Goal: Navigation & Orientation: Go to known website

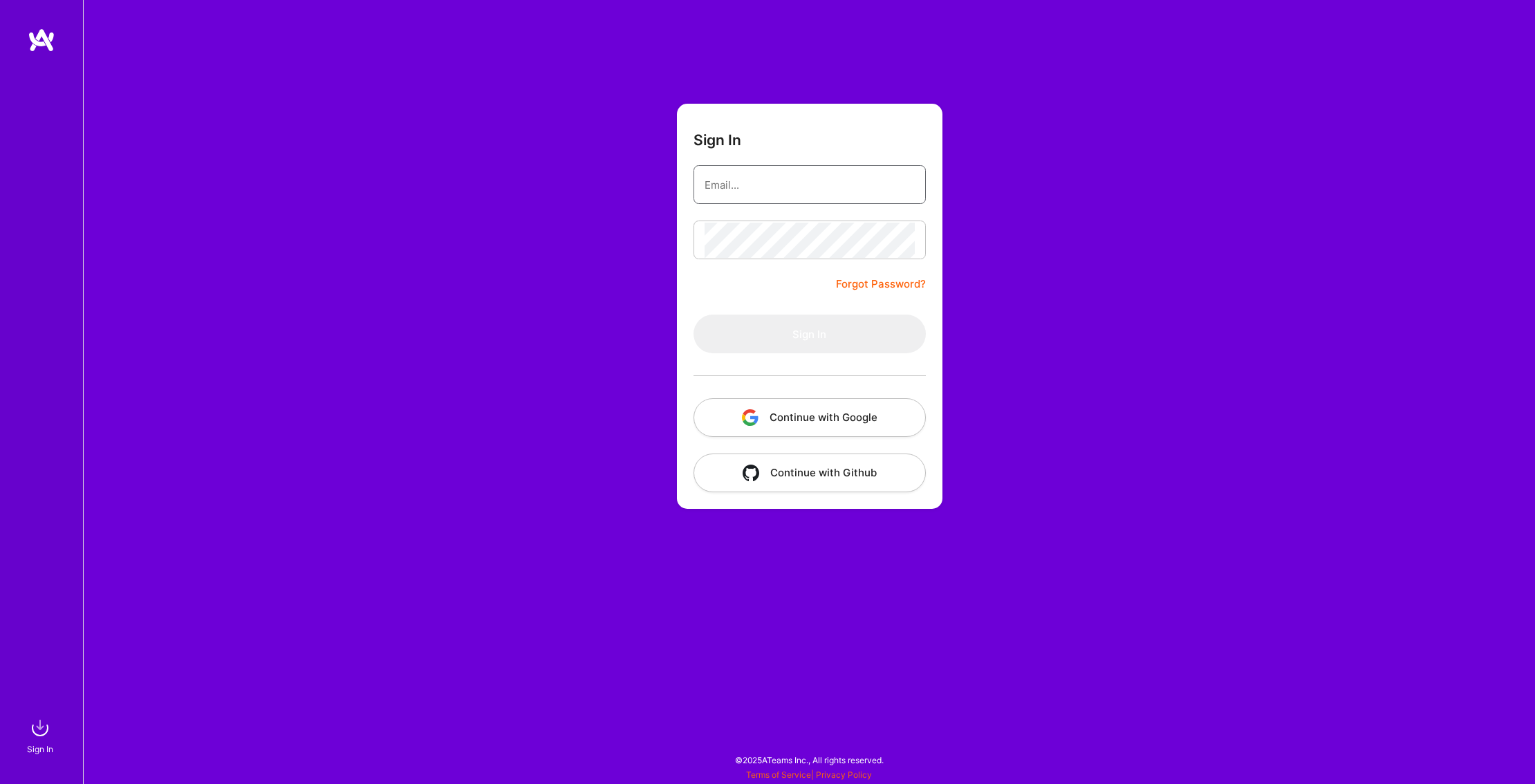
type input "tylerhoran@gmail.com"
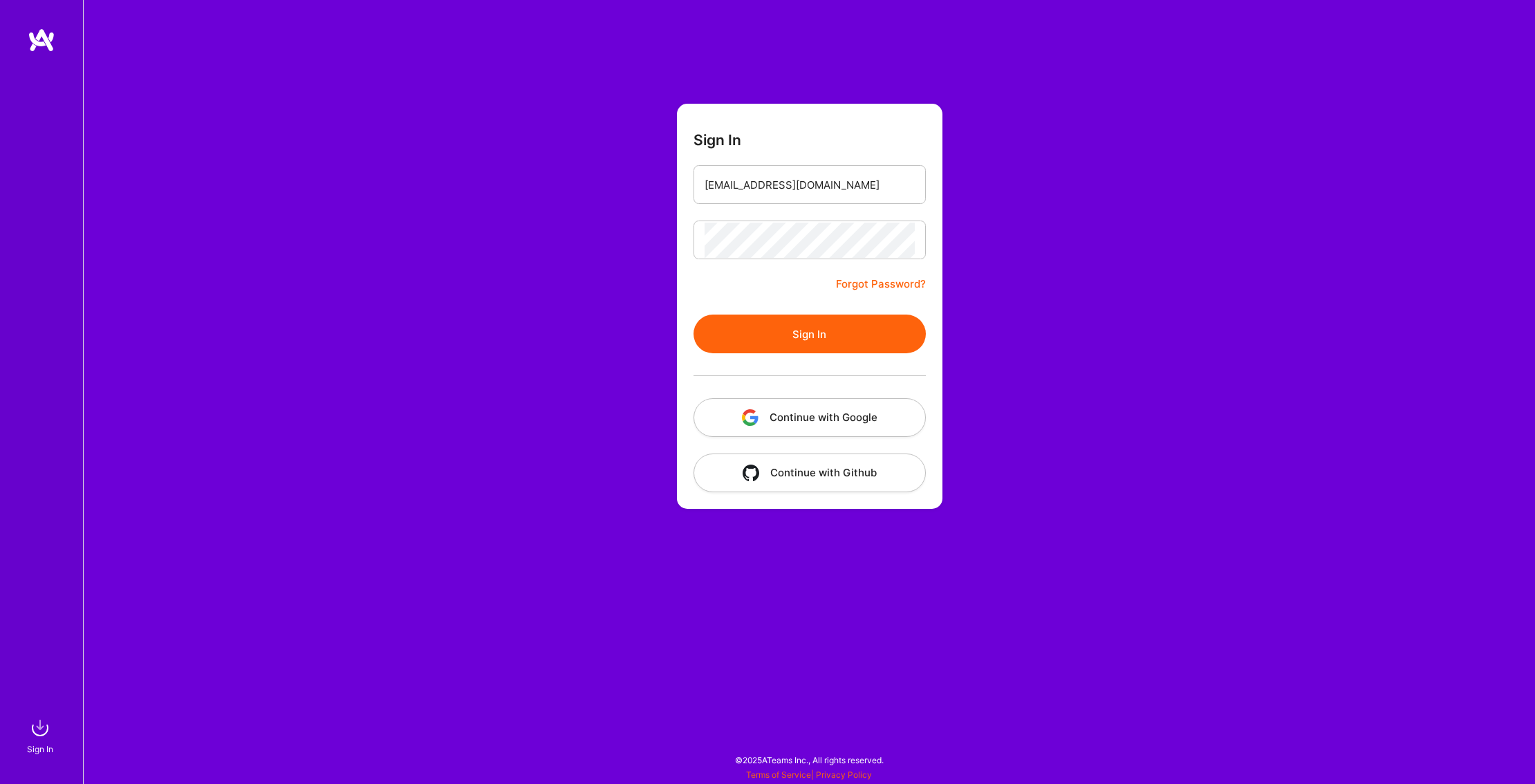
click at [823, 347] on button "Sign In" at bounding box center [809, 334] width 232 height 39
